Goal: Task Accomplishment & Management: Manage account settings

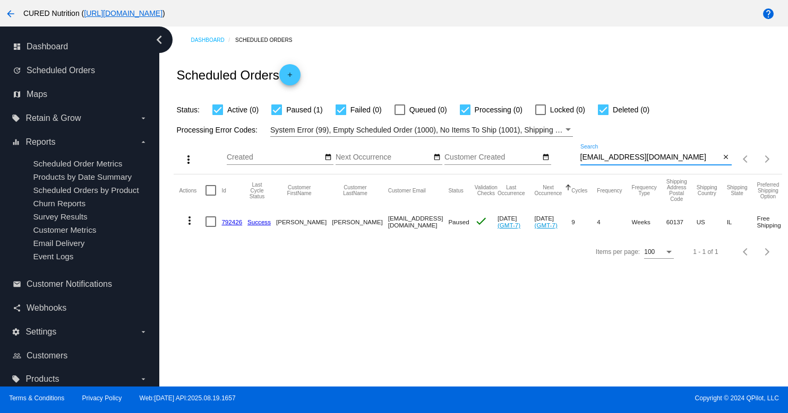
click at [650, 162] on div "[EMAIL_ADDRESS][DOMAIN_NAME] Search" at bounding box center [650, 154] width 140 height 21
click at [650, 157] on input "[EMAIL_ADDRESS][DOMAIN_NAME]" at bounding box center [650, 157] width 140 height 8
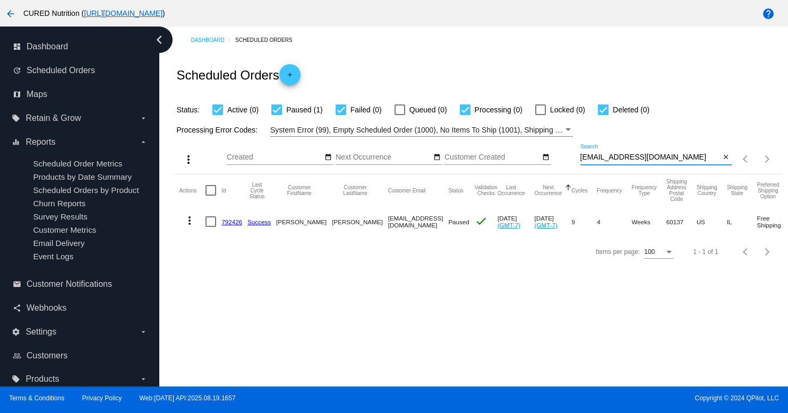
paste input "[EMAIL_ADDRESS][DOMAIN_NAME]"
type input "[EMAIL_ADDRESS][DOMAIN_NAME]"
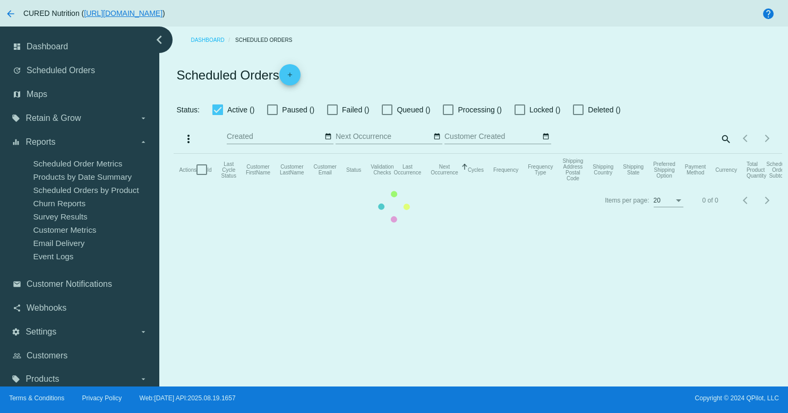
checkbox input "true"
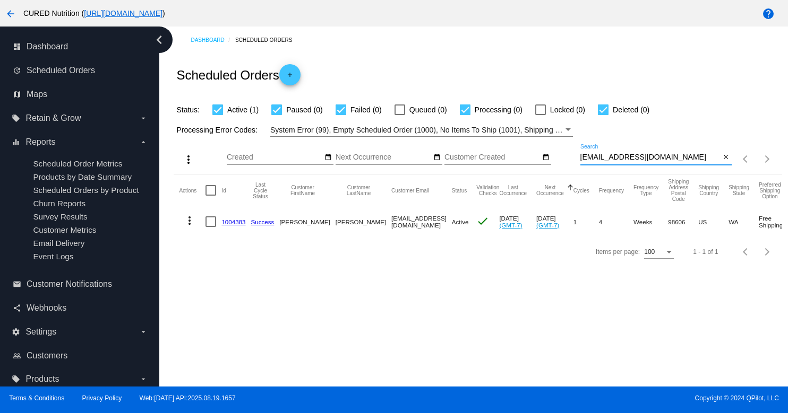
click at [607, 157] on input "[EMAIL_ADDRESS][DOMAIN_NAME]" at bounding box center [650, 157] width 140 height 8
paste input "[EMAIL_ADDRESS]"
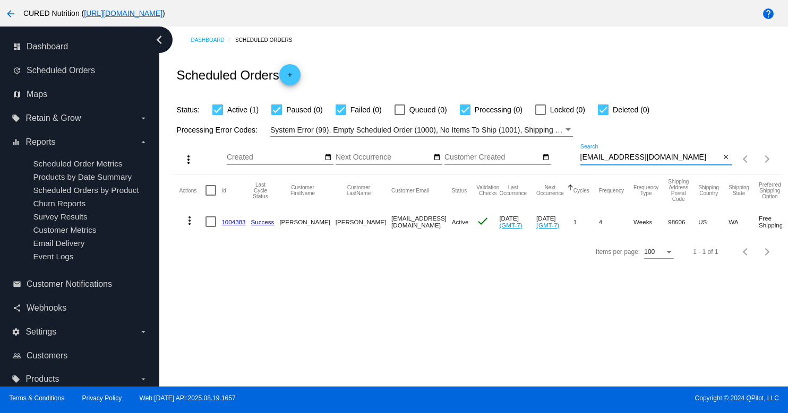
type input "[EMAIL_ADDRESS][DOMAIN_NAME]"
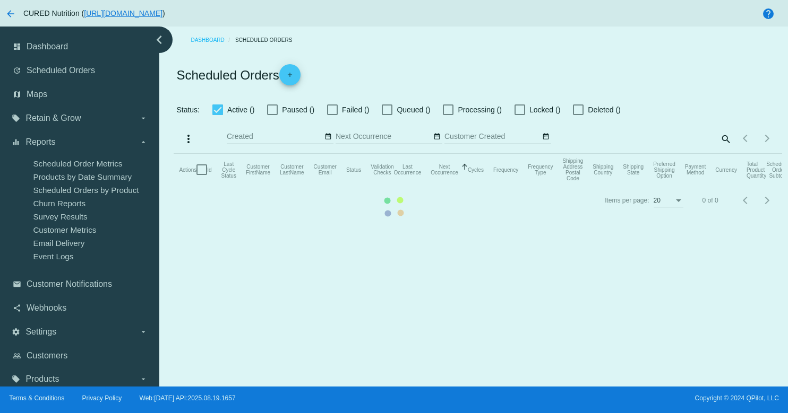
checkbox input "true"
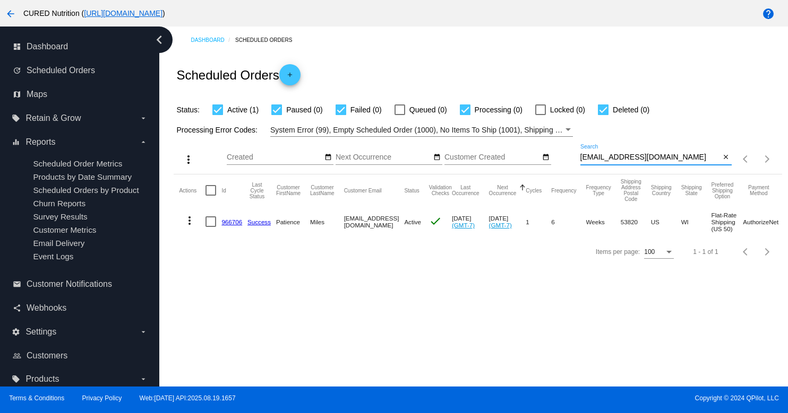
click at [627, 155] on input "[EMAIL_ADDRESS][DOMAIN_NAME]" at bounding box center [650, 157] width 140 height 8
click at [233, 223] on link "966706" at bounding box center [231, 222] width 21 height 7
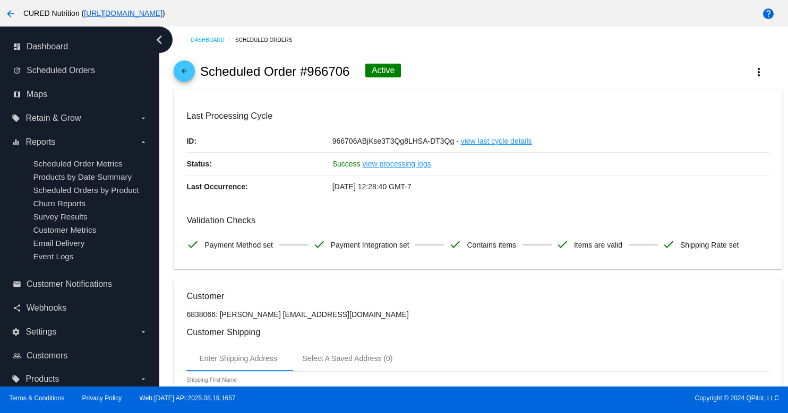
click at [180, 71] on mat-icon "arrow_back" at bounding box center [184, 73] width 13 height 13
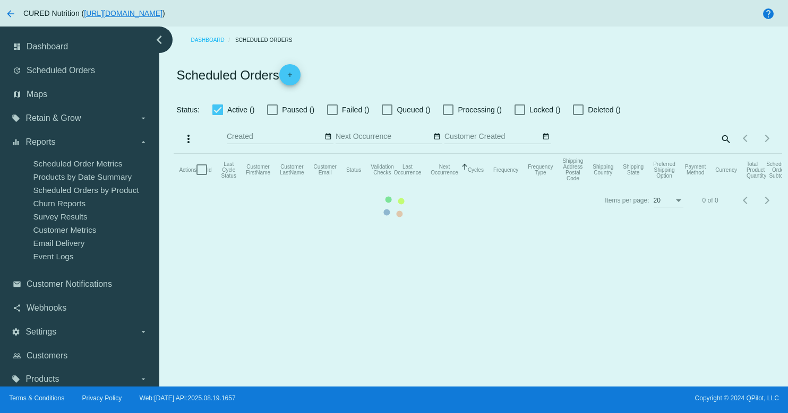
checkbox input "true"
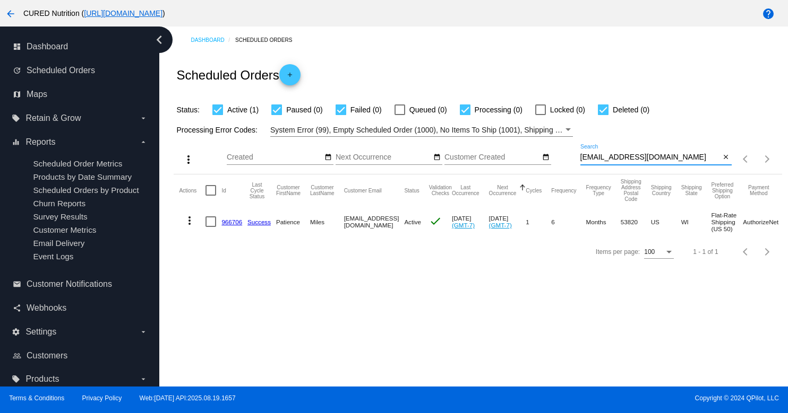
click at [641, 155] on input "[EMAIL_ADDRESS][DOMAIN_NAME]" at bounding box center [650, 157] width 140 height 8
paste input "lbruchis@g"
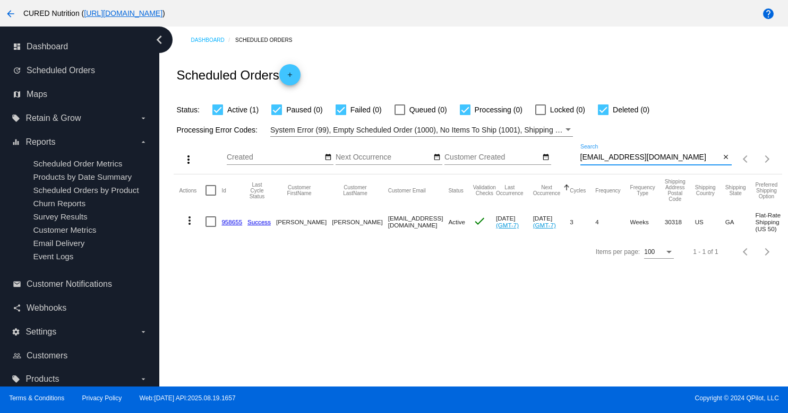
type input "[EMAIL_ADDRESS][DOMAIN_NAME]"
click at [226, 221] on link "958655" at bounding box center [231, 222] width 21 height 7
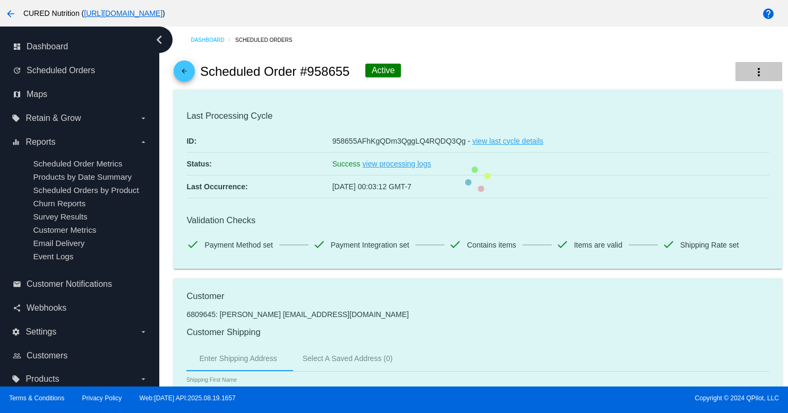
click at [753, 75] on mat-icon "more_vert" at bounding box center [758, 72] width 13 height 13
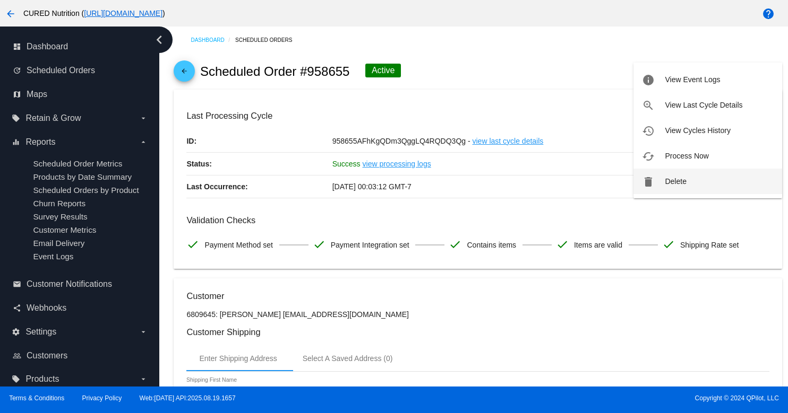
click at [670, 179] on span "Delete" at bounding box center [674, 181] width 21 height 8
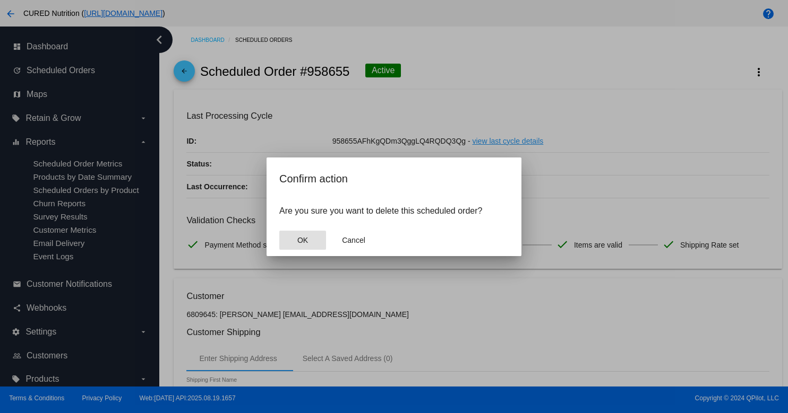
click at [296, 243] on button "OK" at bounding box center [302, 240] width 47 height 19
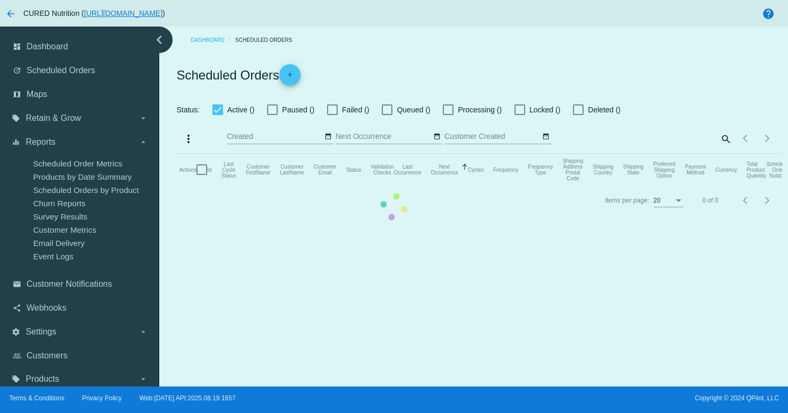
checkbox input "true"
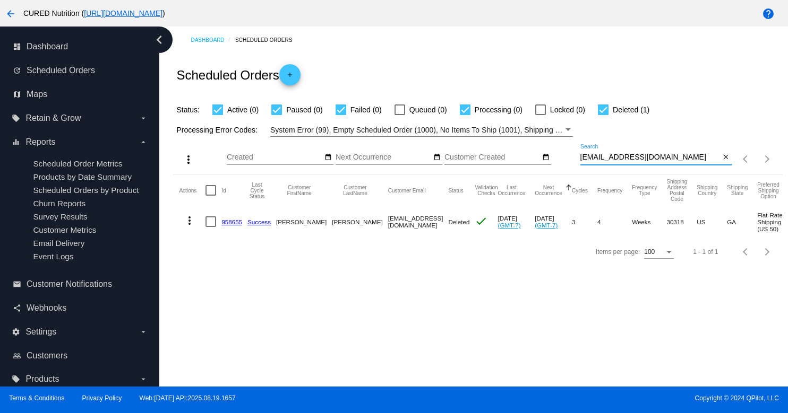
click at [607, 159] on input "[EMAIL_ADDRESS][DOMAIN_NAME]" at bounding box center [650, 157] width 140 height 8
paste input "gurlme2005@ao"
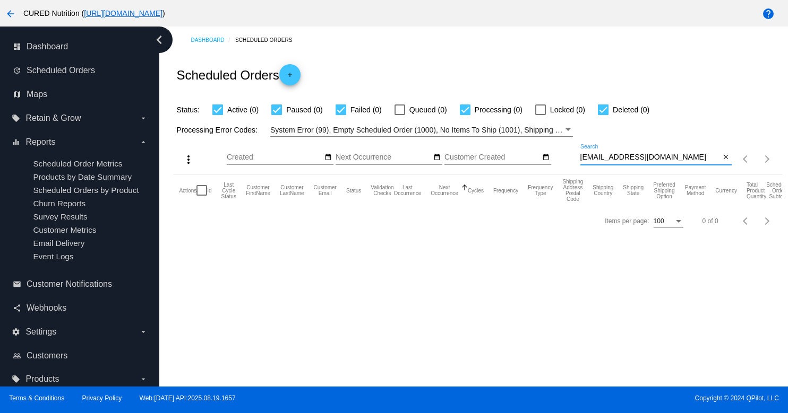
click at [607, 157] on input "[EMAIL_ADDRESS][DOMAIN_NAME]" at bounding box center [650, 157] width 140 height 8
paste input "anahatahealer@gmai"
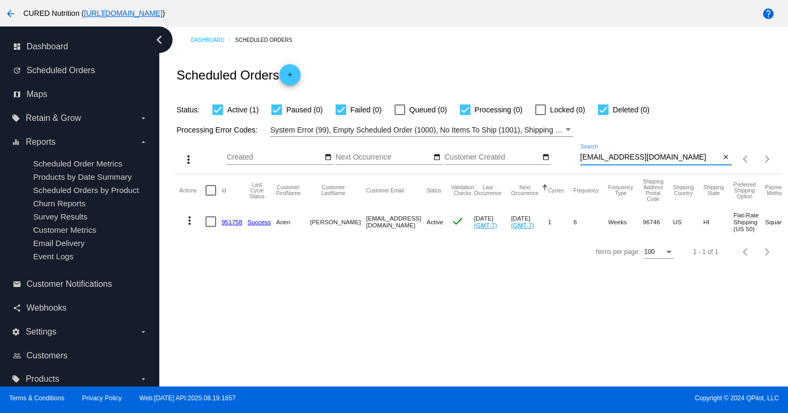
type input "[EMAIL_ADDRESS][DOMAIN_NAME]"
click at [228, 223] on link "951758" at bounding box center [231, 222] width 21 height 7
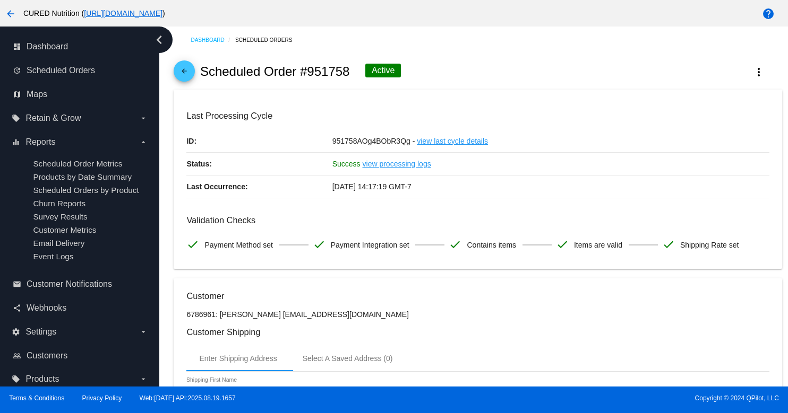
click at [183, 73] on mat-icon "arrow_back" at bounding box center [184, 73] width 13 height 13
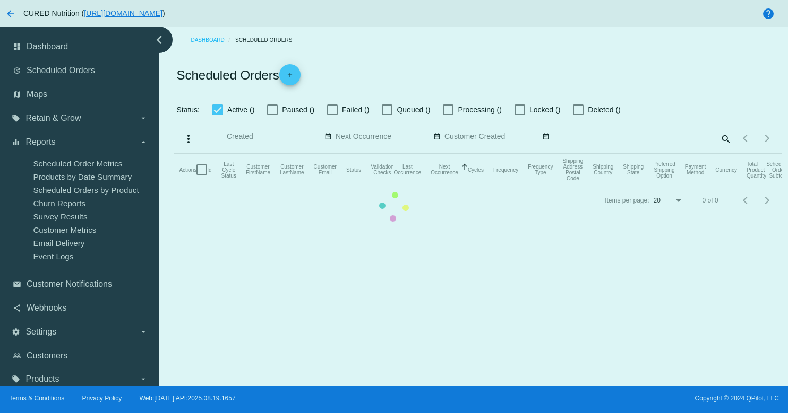
checkbox input "true"
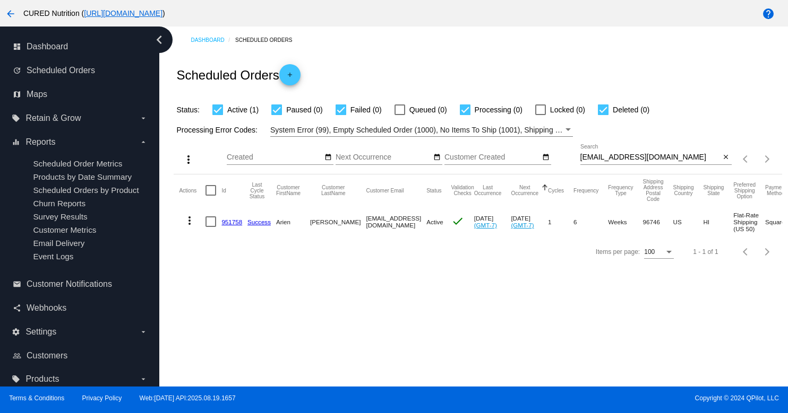
click at [625, 158] on input "[EMAIL_ADDRESS][DOMAIN_NAME]" at bounding box center [650, 157] width 140 height 8
paste input "[EMAIL_ADDRESS]"
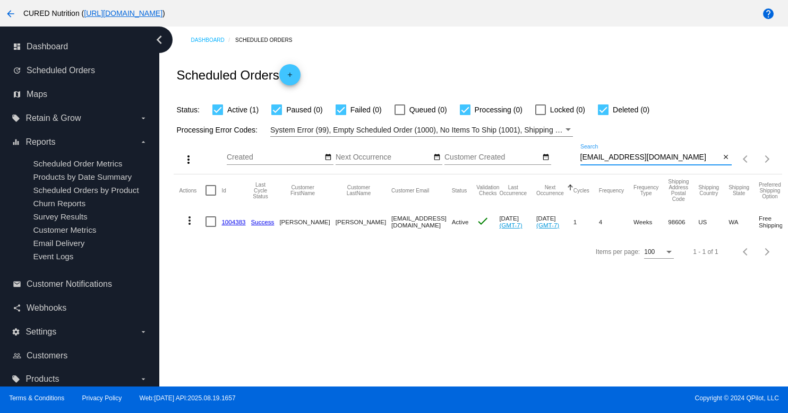
type input "[EMAIL_ADDRESS][DOMAIN_NAME]"
click at [234, 225] on link "1004383" at bounding box center [233, 222] width 24 height 7
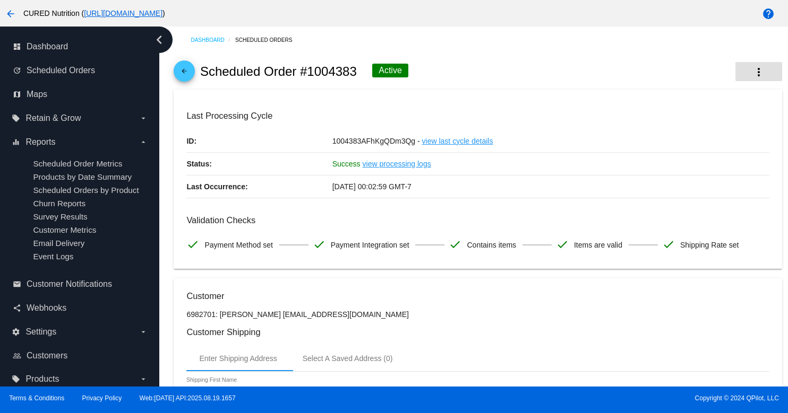
click at [758, 74] on mat-icon "more_vert" at bounding box center [758, 72] width 13 height 13
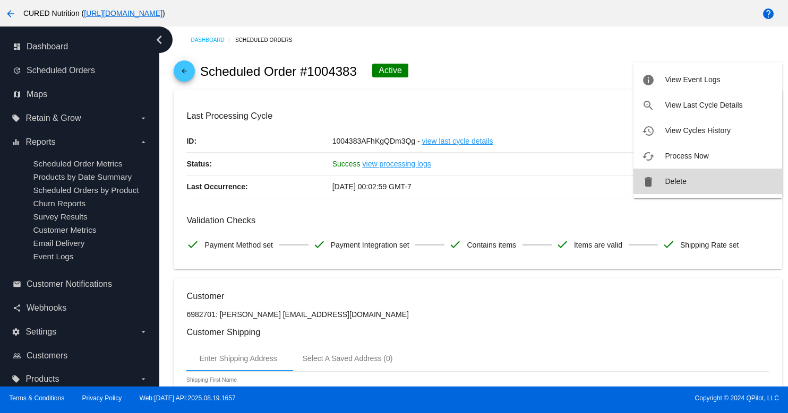
click at [663, 179] on button "delete Delete" at bounding box center [707, 181] width 149 height 25
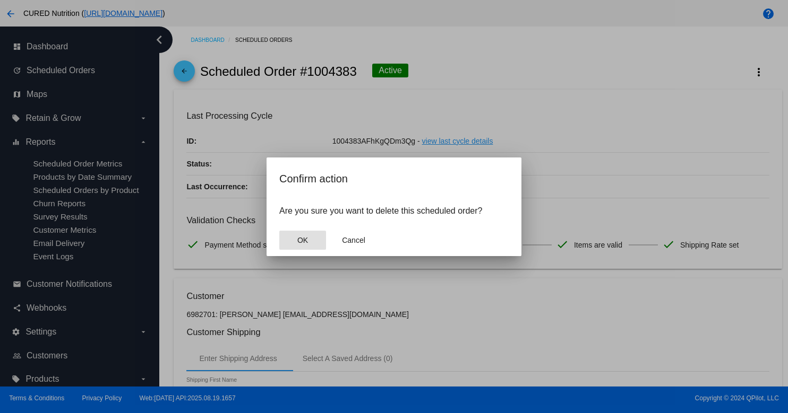
click at [294, 238] on button "OK" at bounding box center [302, 240] width 47 height 19
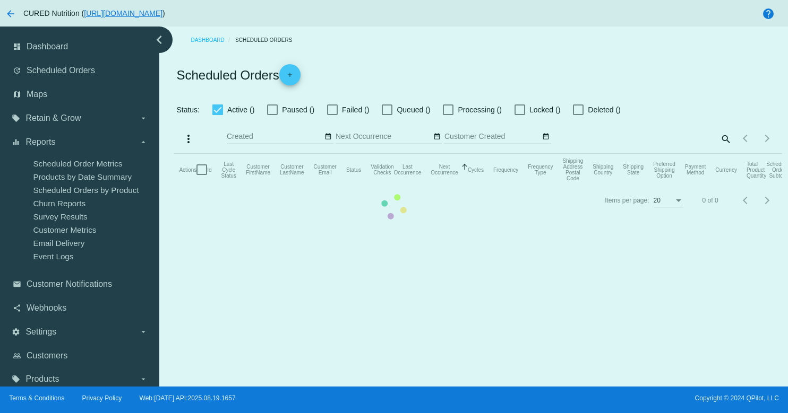
checkbox input "true"
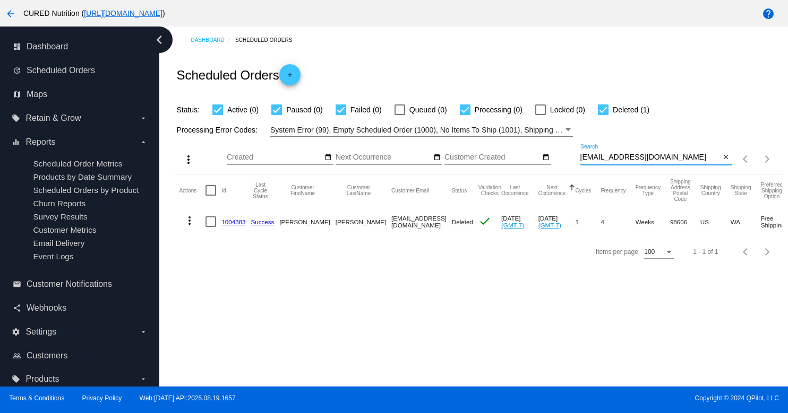
click at [616, 160] on input "[EMAIL_ADDRESS][DOMAIN_NAME]" at bounding box center [650, 157] width 140 height 8
paste input "[EMAIL_ADDRESS]"
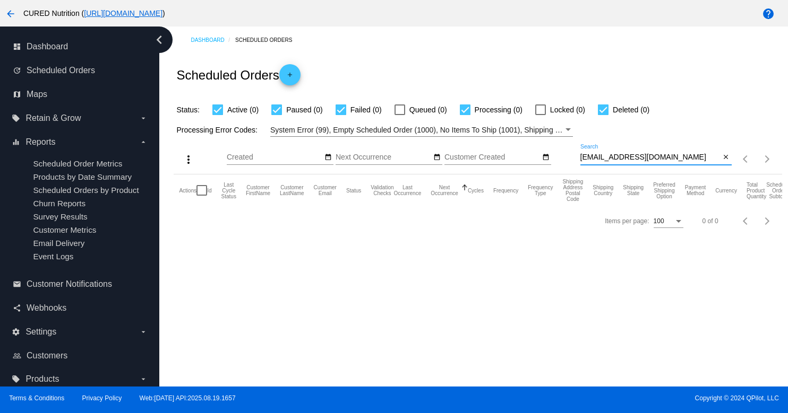
click at [632, 153] on div "[EMAIL_ADDRESS][DOMAIN_NAME] Search" at bounding box center [650, 154] width 140 height 21
click at [630, 160] on input "[EMAIL_ADDRESS][DOMAIN_NAME]" at bounding box center [650, 157] width 140 height 8
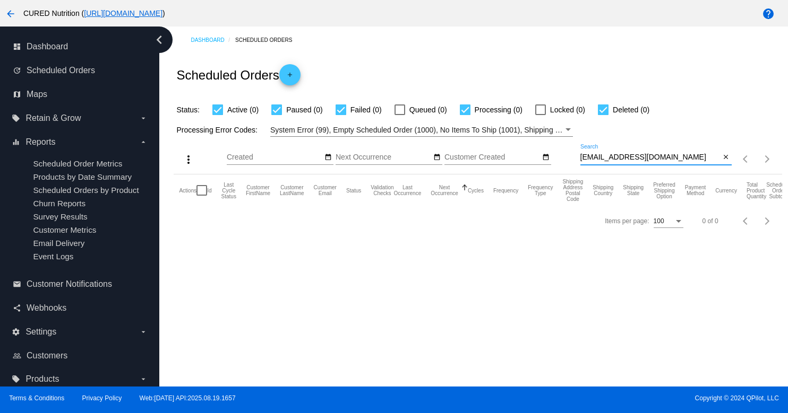
paste input "[EMAIL_ADDRESS][DOMAIN_NAME]"
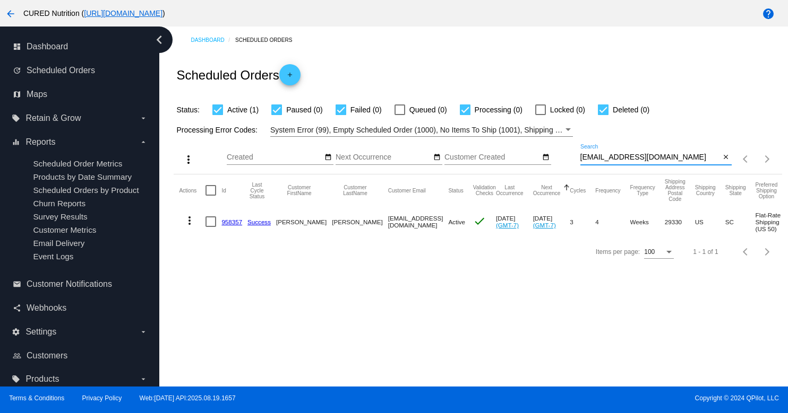
type input "[EMAIL_ADDRESS][DOMAIN_NAME]"
click at [222, 221] on link "958357" at bounding box center [231, 222] width 21 height 7
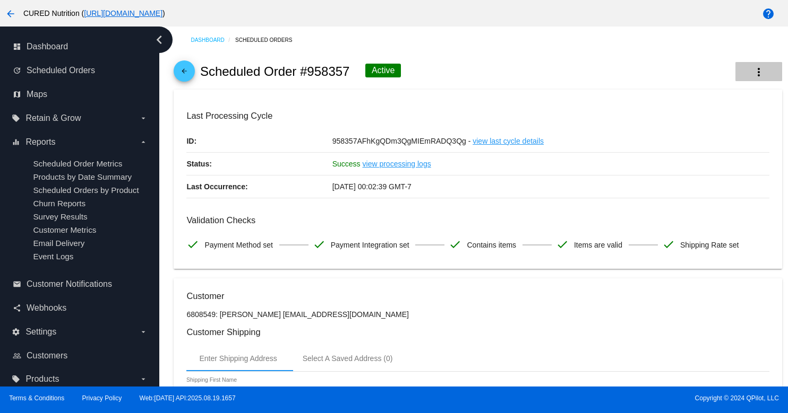
click at [754, 64] on button "more_vert" at bounding box center [758, 71] width 47 height 19
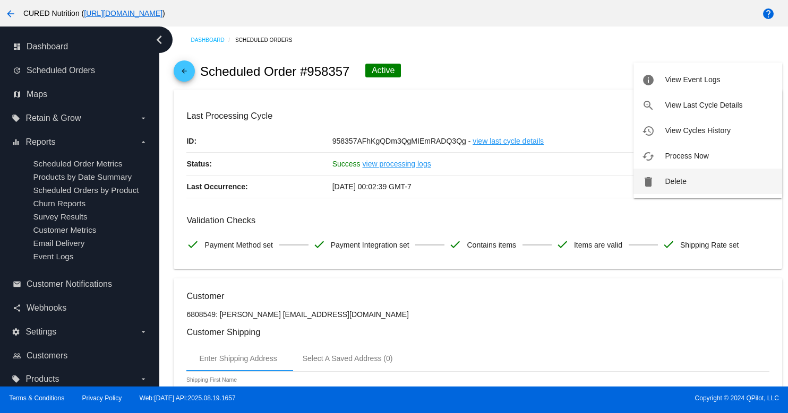
click at [659, 182] on button "delete Delete" at bounding box center [707, 181] width 149 height 25
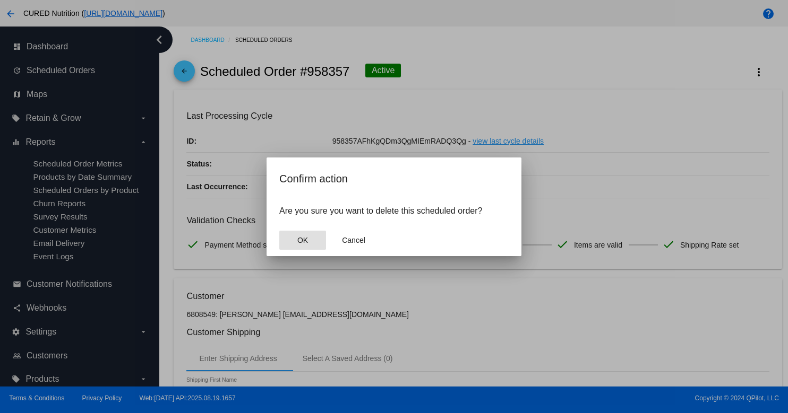
click at [300, 240] on span "OK" at bounding box center [302, 240] width 11 height 8
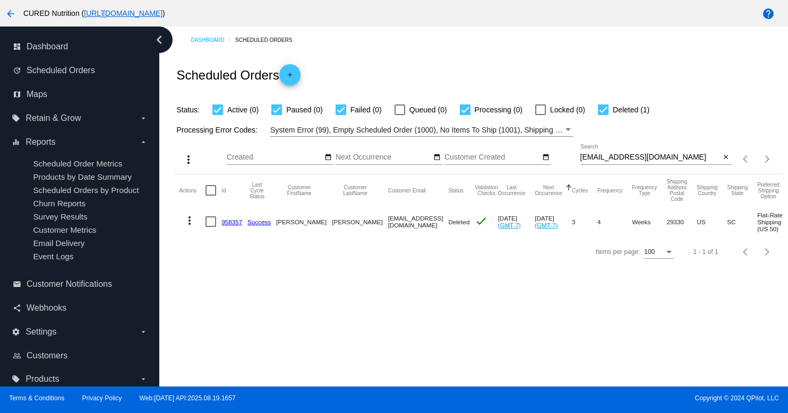
click at [620, 153] on div "[EMAIL_ADDRESS][DOMAIN_NAME] Search" at bounding box center [650, 154] width 140 height 21
click at [621, 159] on input "[EMAIL_ADDRESS][DOMAIN_NAME]" at bounding box center [650, 157] width 140 height 8
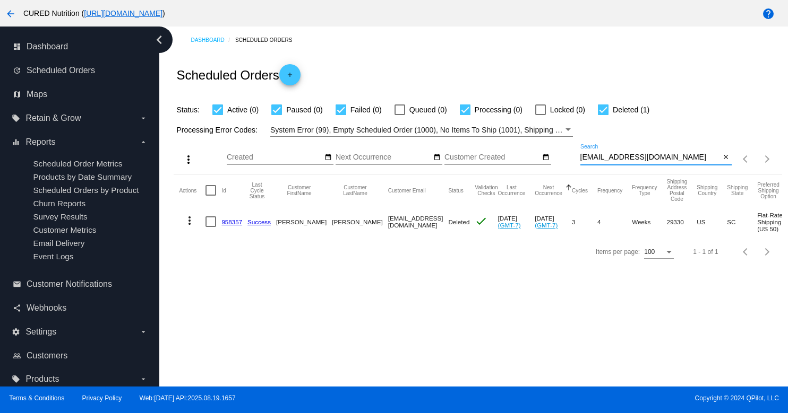
paste input "[EMAIL_ADDRESS][DOMAIN_NAME]"
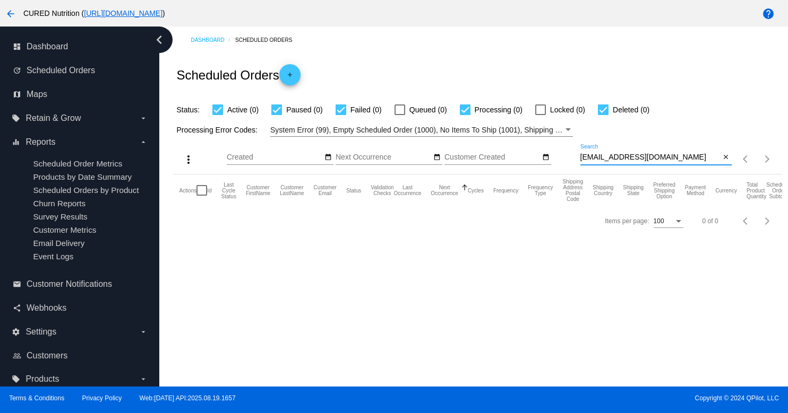
click at [623, 156] on input "[EMAIL_ADDRESS][DOMAIN_NAME]" at bounding box center [650, 157] width 140 height 8
paste input
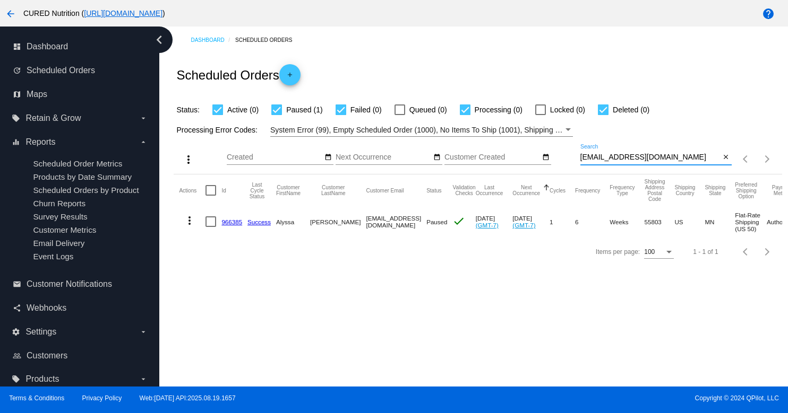
click at [612, 156] on input "[EMAIL_ADDRESS][DOMAIN_NAME]" at bounding box center [650, 157] width 140 height 8
paste input "breannamack89"
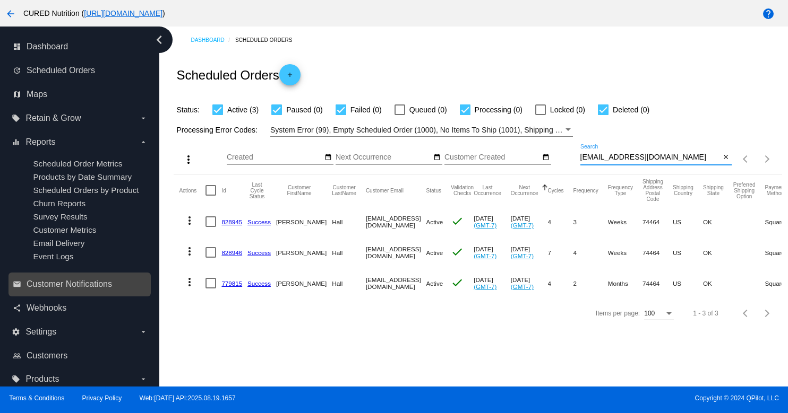
scroll to position [13, 0]
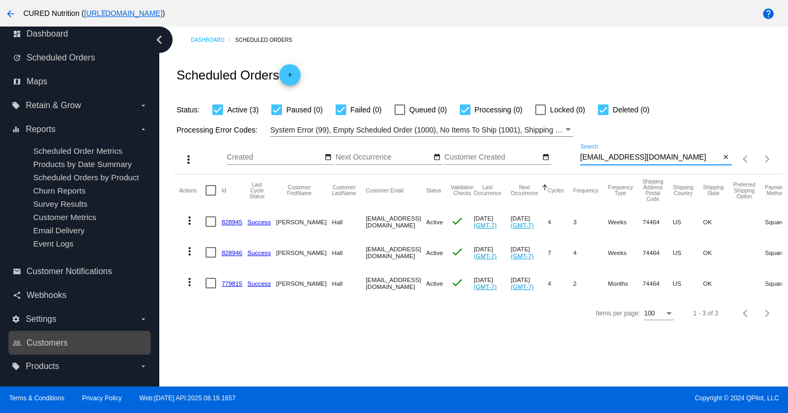
type input "[EMAIL_ADDRESS][DOMAIN_NAME]"
click at [107, 347] on link "people_outline Customers" at bounding box center [80, 343] width 135 height 17
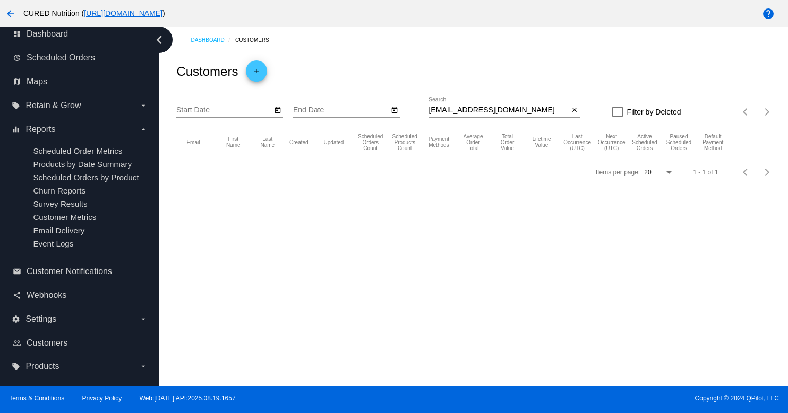
click at [522, 111] on input "[EMAIL_ADDRESS][DOMAIN_NAME]" at bounding box center [498, 110] width 140 height 8
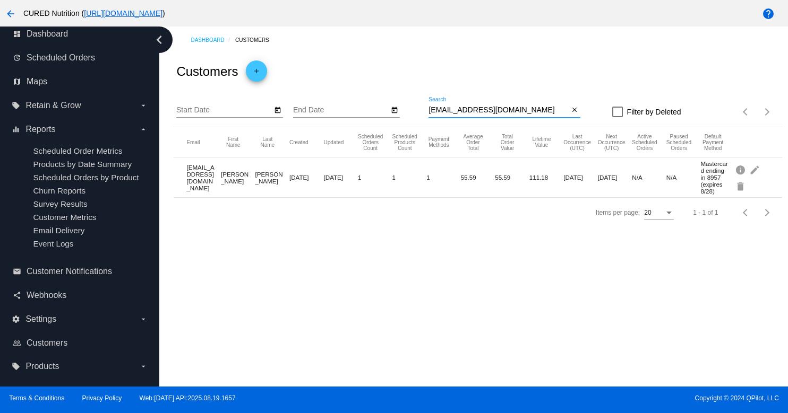
click at [522, 111] on input "[EMAIL_ADDRESS][DOMAIN_NAME]" at bounding box center [498, 110] width 140 height 8
paste input "breannamack89"
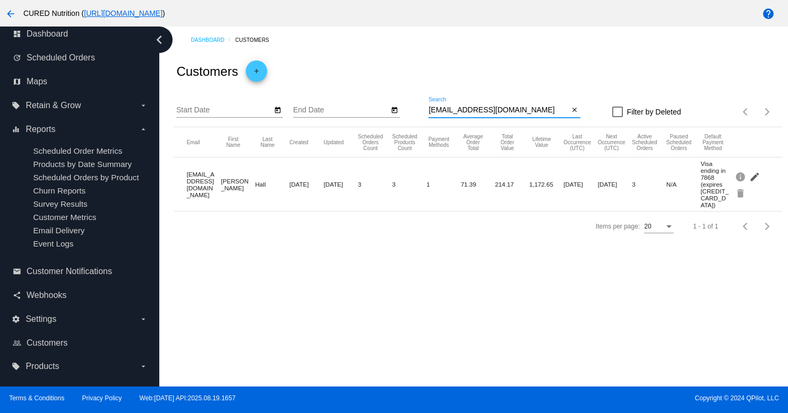
type input "[EMAIL_ADDRESS][DOMAIN_NAME]"
click at [757, 171] on mat-icon "edit" at bounding box center [755, 176] width 13 height 16
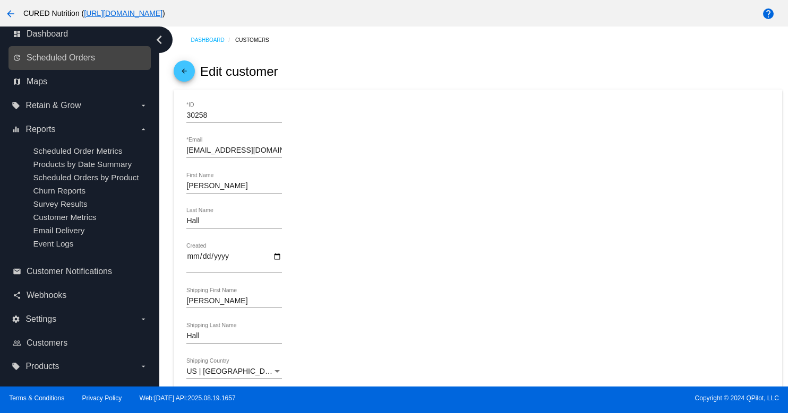
click at [103, 59] on link "update Scheduled Orders" at bounding box center [80, 57] width 135 height 17
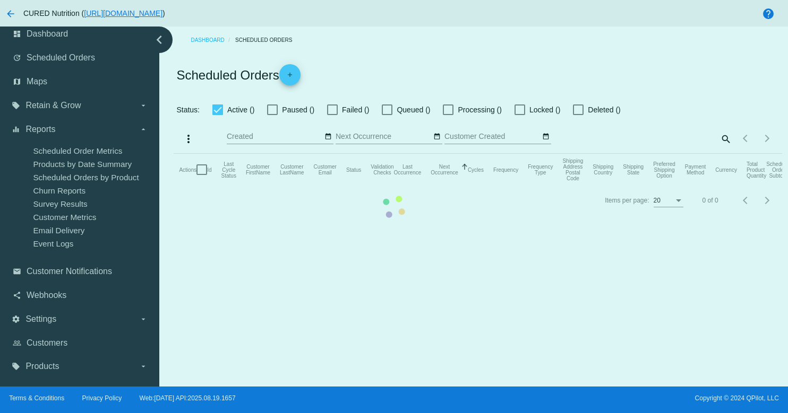
checkbox input "true"
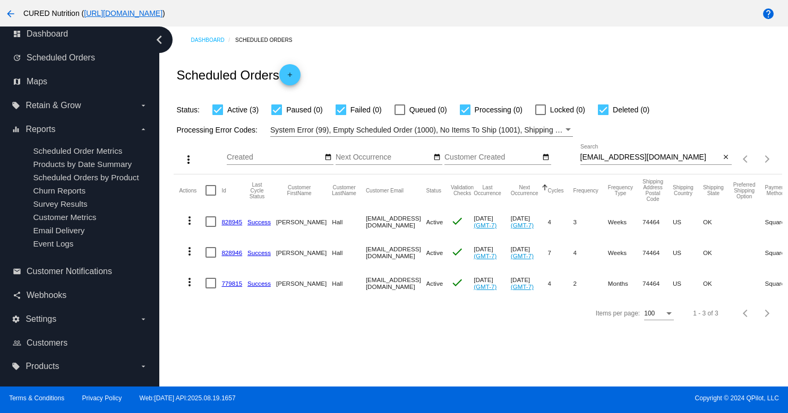
click at [654, 158] on input "[EMAIL_ADDRESS][DOMAIN_NAME]" at bounding box center [650, 157] width 140 height 8
paste input "mkswanson11"
type input "[EMAIL_ADDRESS][DOMAIN_NAME]"
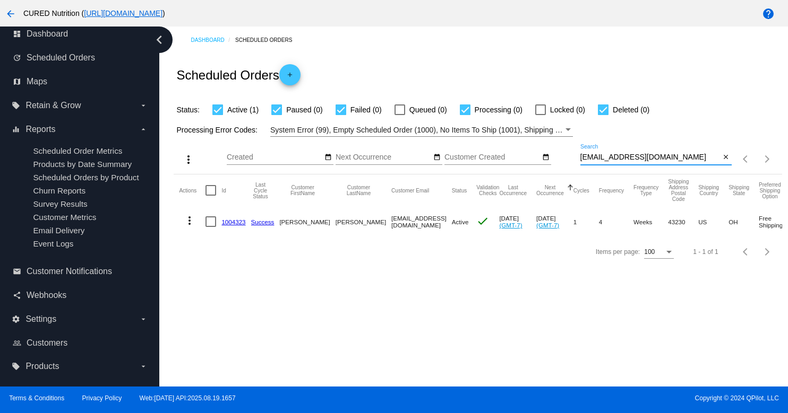
click at [647, 156] on input "[EMAIL_ADDRESS][DOMAIN_NAME]" at bounding box center [650, 157] width 140 height 8
click at [647, 157] on input "[EMAIL_ADDRESS][DOMAIN_NAME]" at bounding box center [650, 157] width 140 height 8
click at [236, 222] on link "1004323" at bounding box center [233, 222] width 24 height 7
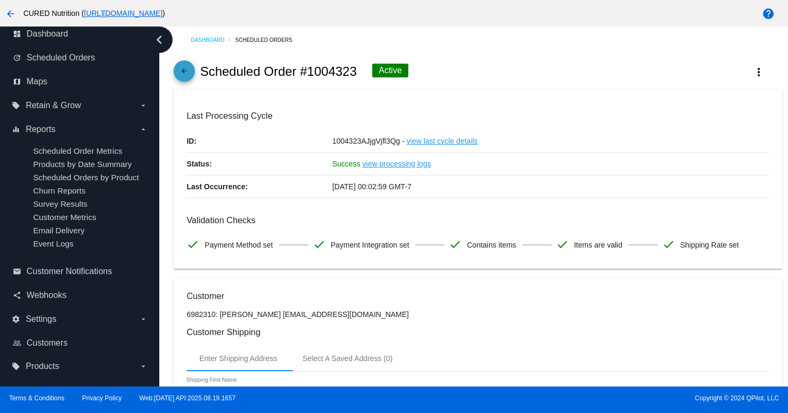
click at [184, 72] on mat-icon "arrow_back" at bounding box center [184, 73] width 13 height 13
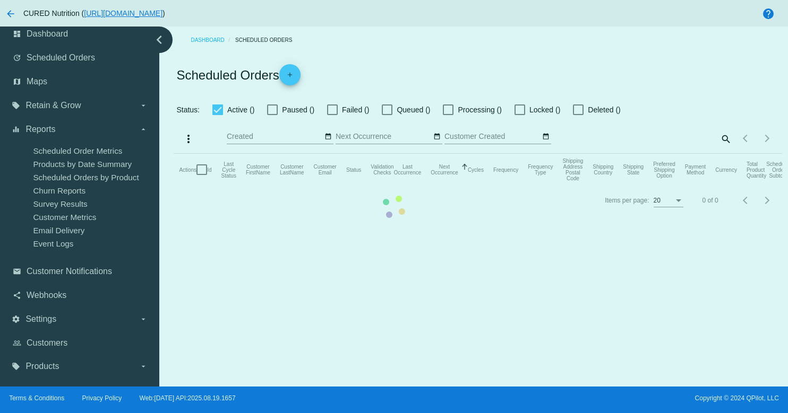
checkbox input "true"
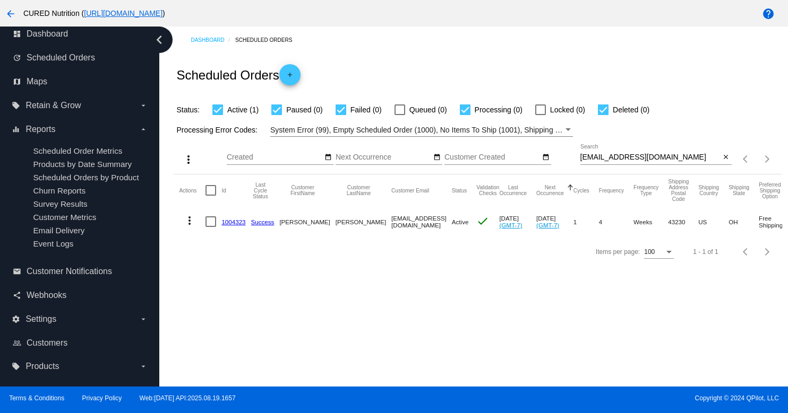
click at [646, 157] on input "[EMAIL_ADDRESS][DOMAIN_NAME]" at bounding box center [650, 157] width 140 height 8
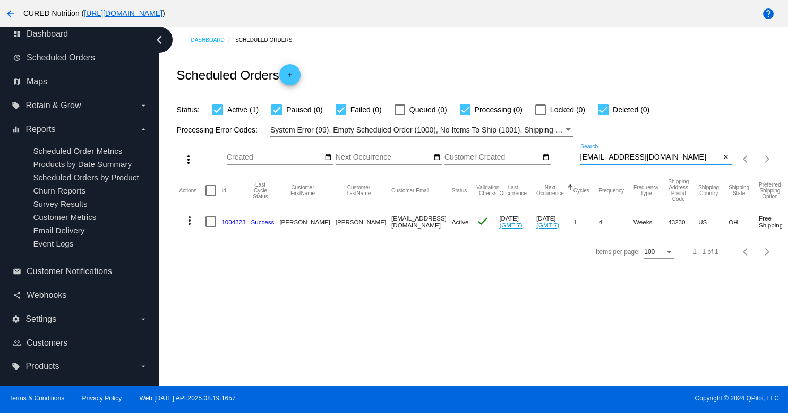
click at [646, 157] on input "[EMAIL_ADDRESS][DOMAIN_NAME]" at bounding box center [650, 157] width 140 height 8
paste input "[EMAIL_ADDRESS]"
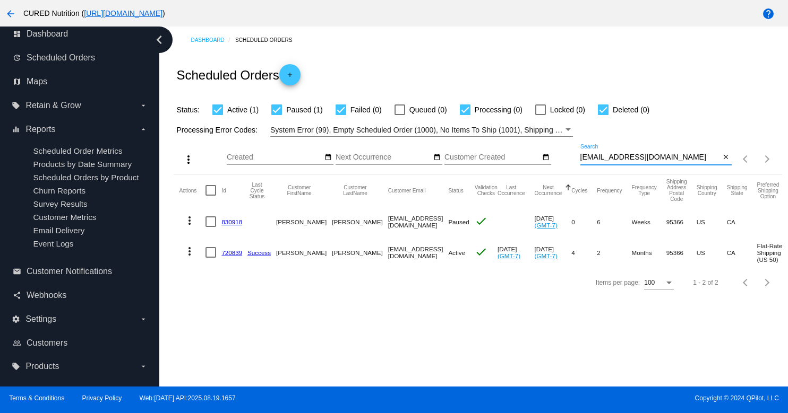
click at [616, 157] on input "[EMAIL_ADDRESS][DOMAIN_NAME]" at bounding box center [650, 157] width 140 height 8
paste input "stephanie_haataja"
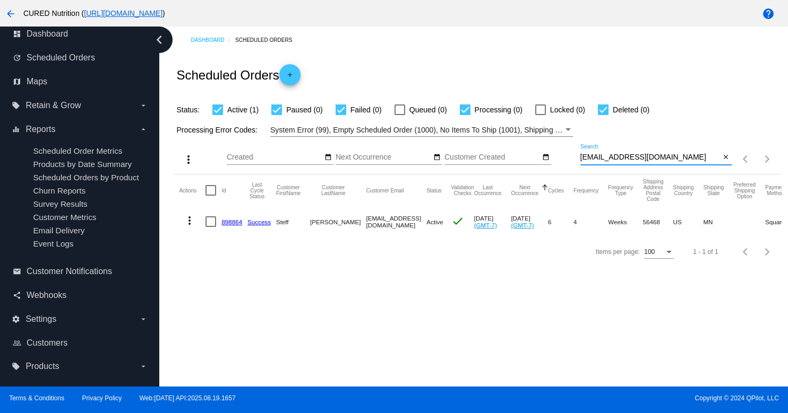
type input "[EMAIL_ADDRESS][DOMAIN_NAME]"
click at [235, 221] on link "898864" at bounding box center [231, 222] width 21 height 7
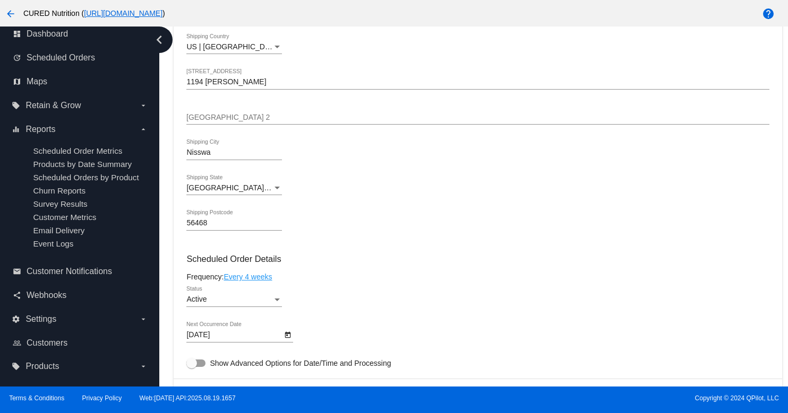
scroll to position [454, 0]
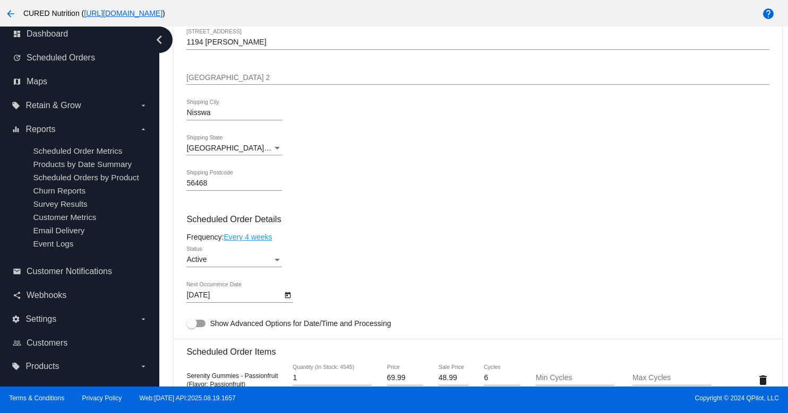
click at [256, 264] on div "Active" at bounding box center [229, 260] width 86 height 8
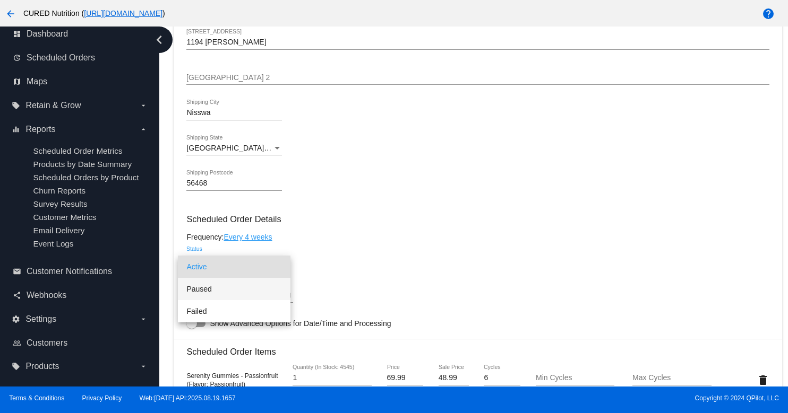
click at [271, 288] on span "Paused" at bounding box center [234, 289] width 96 height 22
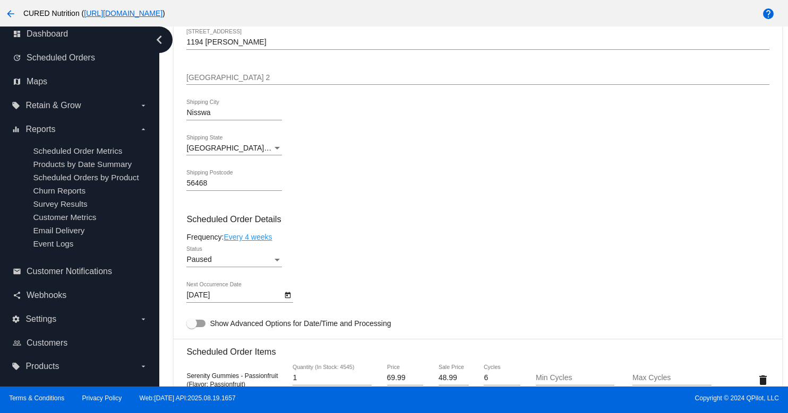
click at [368, 241] on div "Frequency: Every 4 weeks" at bounding box center [477, 237] width 582 height 8
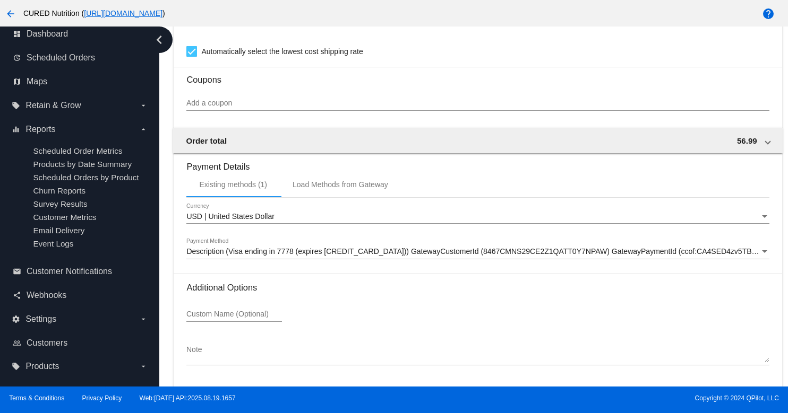
scroll to position [963, 0]
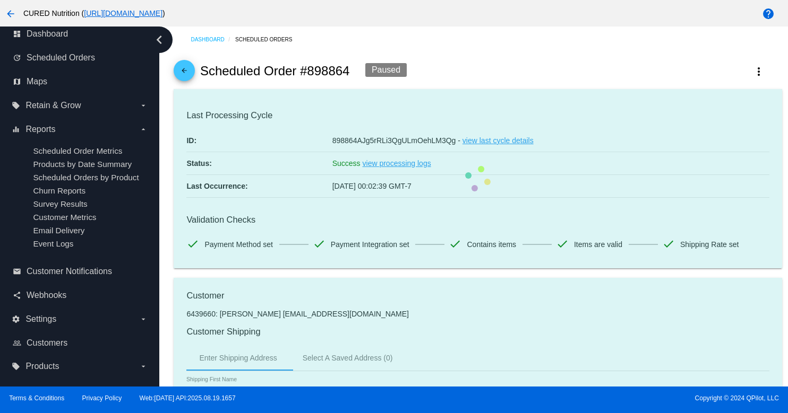
scroll to position [0, 0]
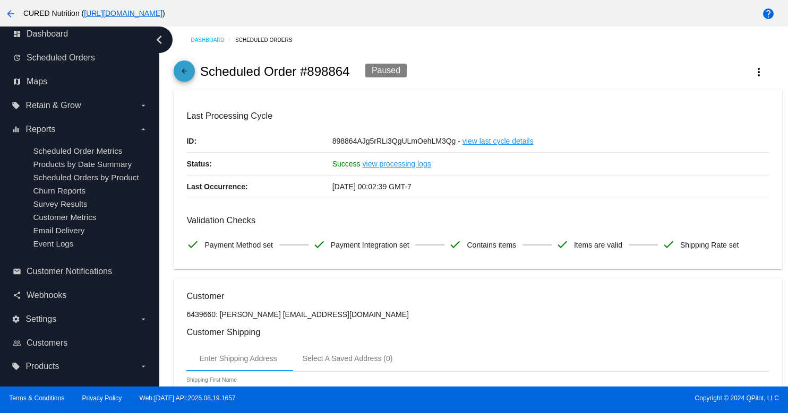
click at [185, 67] on span "arrow_back" at bounding box center [184, 73] width 13 height 26
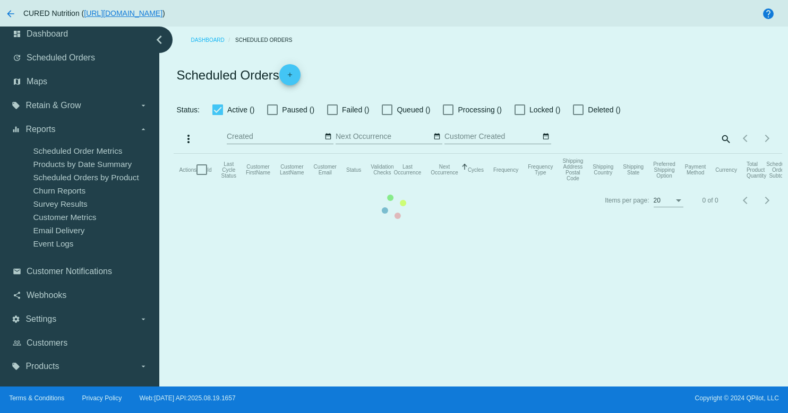
checkbox input "true"
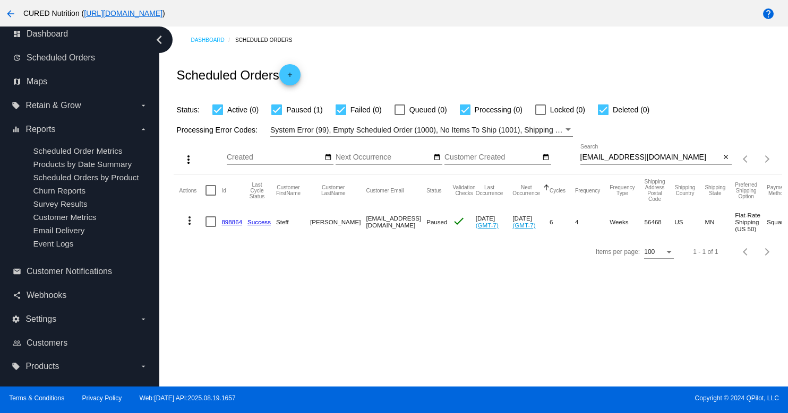
click at [603, 161] on input "[EMAIL_ADDRESS][DOMAIN_NAME]" at bounding box center [650, 157] width 140 height 8
paste input "[EMAIL_ADDRESS]"
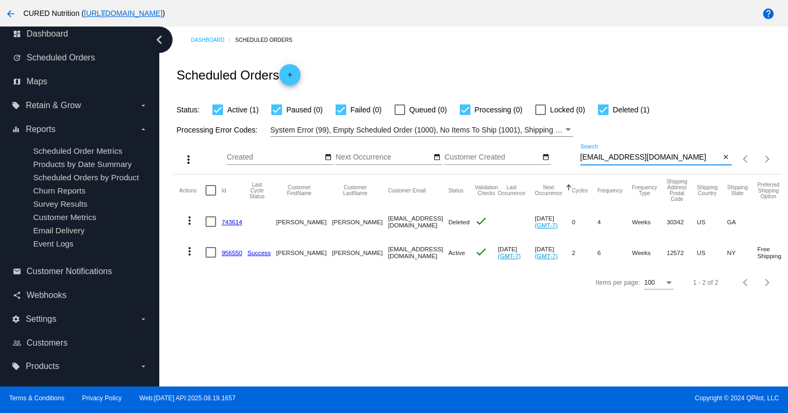
type input "[EMAIL_ADDRESS][DOMAIN_NAME]"
click at [231, 251] on link "956550" at bounding box center [231, 252] width 21 height 7
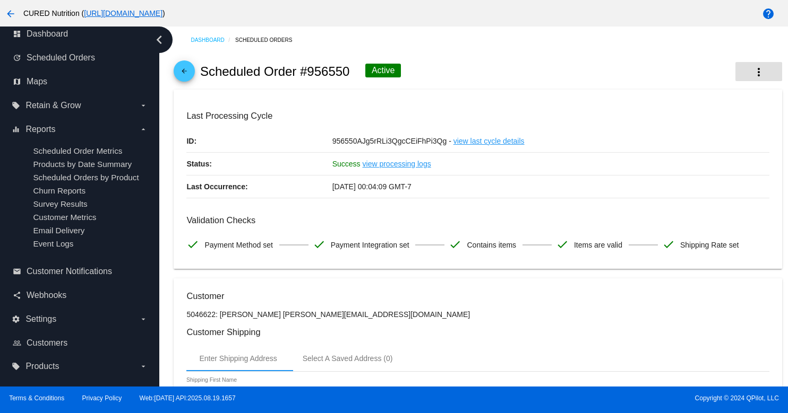
click at [749, 73] on button "more_vert" at bounding box center [758, 71] width 47 height 19
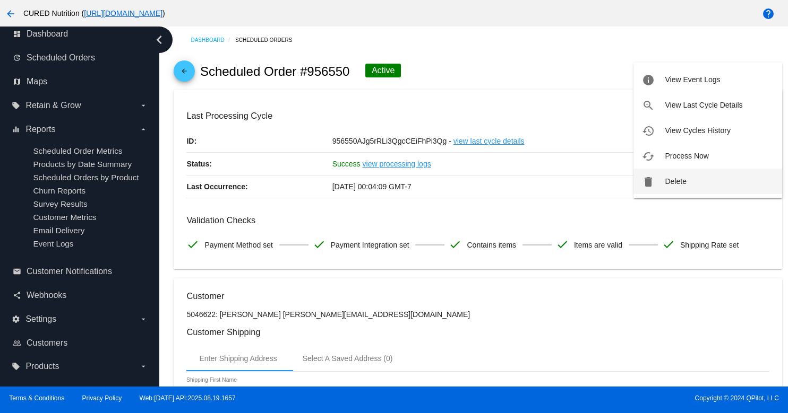
click at [671, 185] on span "Delete" at bounding box center [674, 181] width 21 height 8
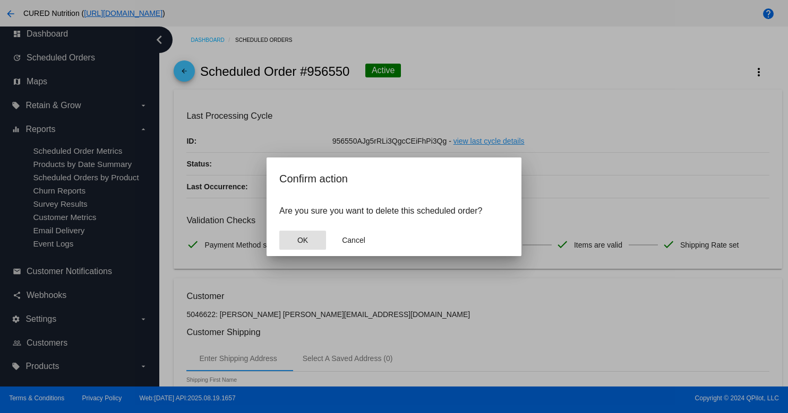
click at [311, 236] on button "OK" at bounding box center [302, 240] width 47 height 19
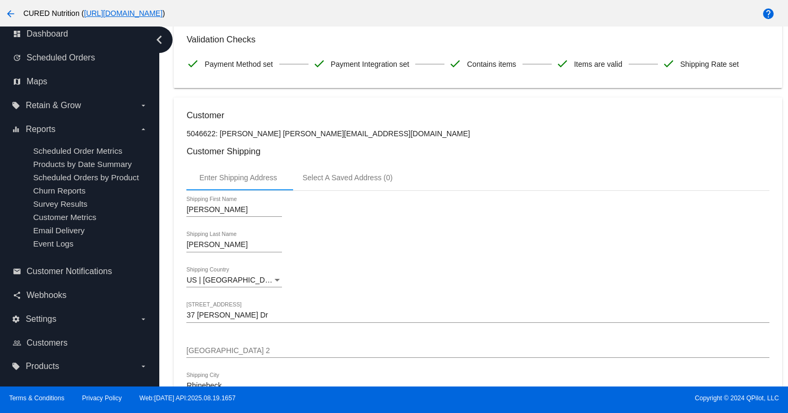
scroll to position [278, 0]
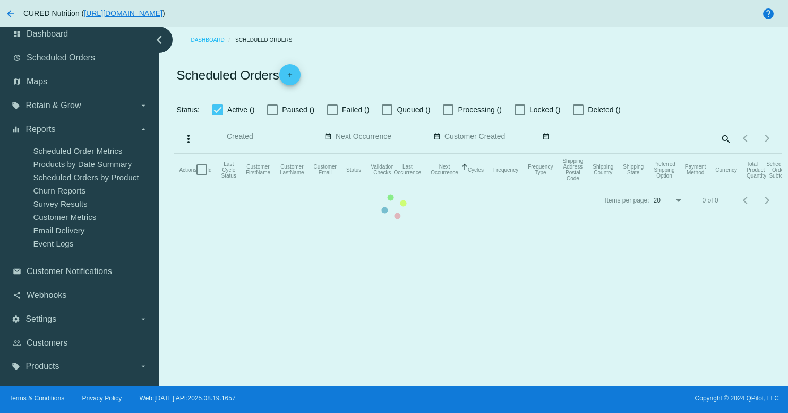
checkbox input "true"
